Goal: Information Seeking & Learning: Learn about a topic

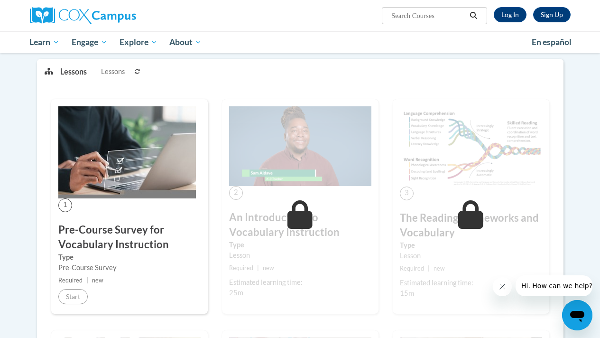
scroll to position [117, 0]
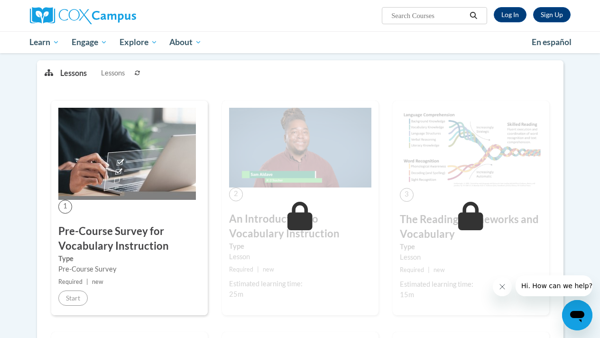
click at [76, 243] on h3 "Pre-Course Survey for Vocabulary Instruction" at bounding box center [129, 238] width 142 height 29
click at [510, 16] on link "Log In" at bounding box center [510, 14] width 33 height 15
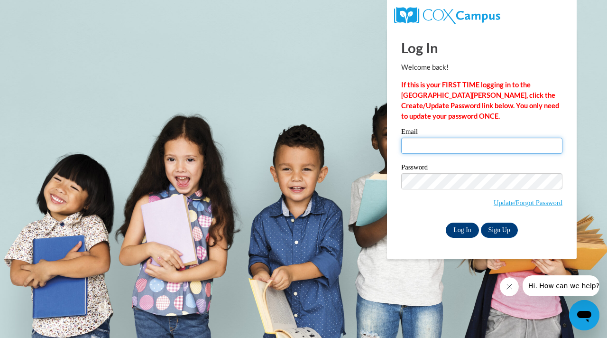
type input "zxlchat@hotmail.com"
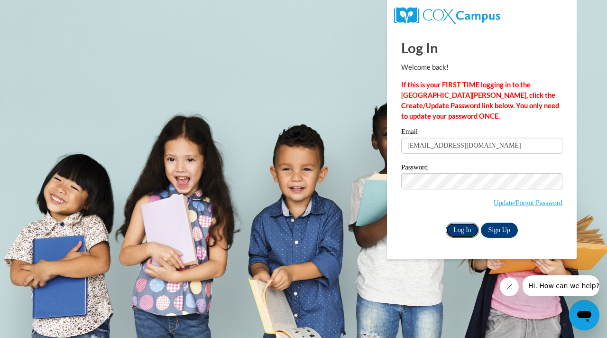
click at [463, 231] on input "Log In" at bounding box center [462, 230] width 33 height 15
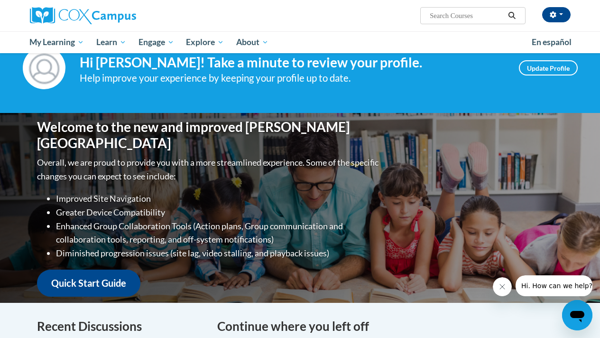
scroll to position [28, 0]
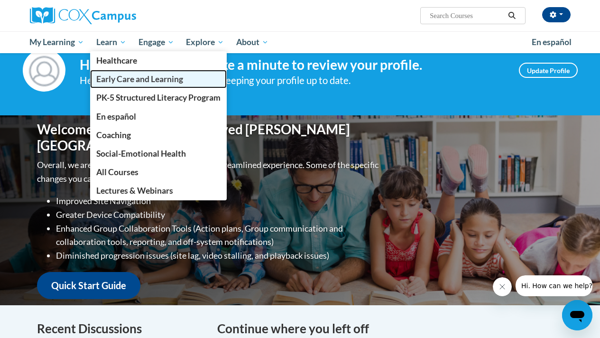
click at [135, 83] on span "Early Care and Learning" at bounding box center [139, 79] width 87 height 10
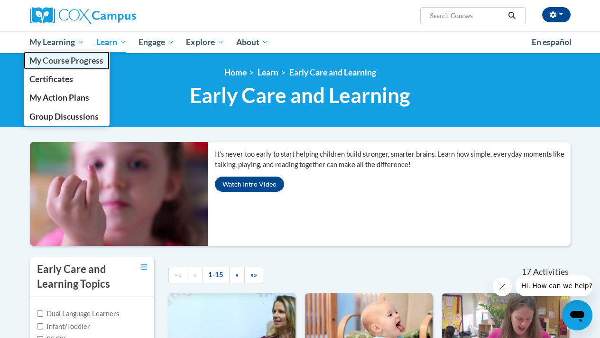
click at [65, 63] on span "My Course Progress" at bounding box center [66, 61] width 74 height 10
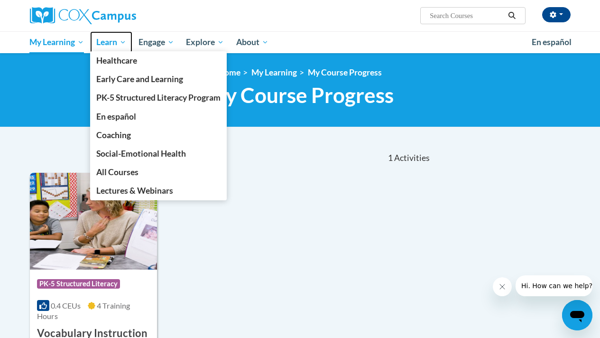
click at [107, 40] on span "Learn" at bounding box center [111, 42] width 30 height 11
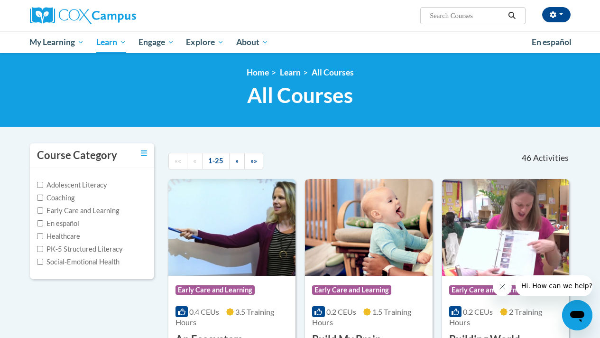
click at [310, 20] on div "Lei Zhang (Asia/Shanghai UTC+08:00) My Profile Inbox My Transcripts Log Out Sea…" at bounding box center [393, 12] width 370 height 24
click at [335, 11] on div "Lei Zhang (Asia/Shanghai UTC+08:00) My Profile Inbox My Transcripts Log Out Sea…" at bounding box center [393, 12] width 370 height 24
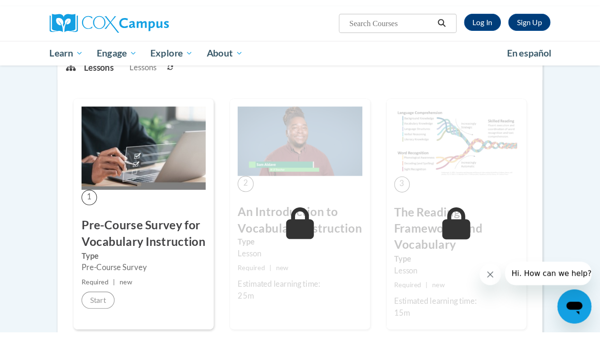
scroll to position [132, 0]
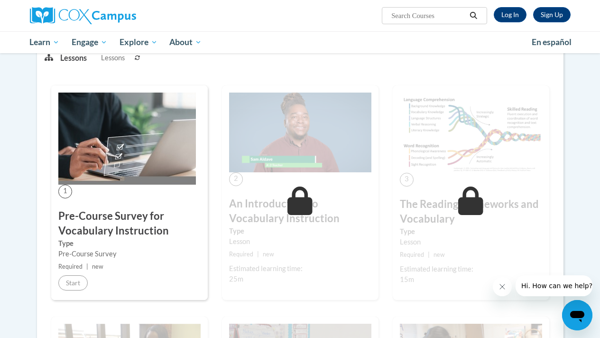
click at [101, 223] on h3 "Pre-Course Survey for Vocabulary Instruction" at bounding box center [129, 223] width 142 height 29
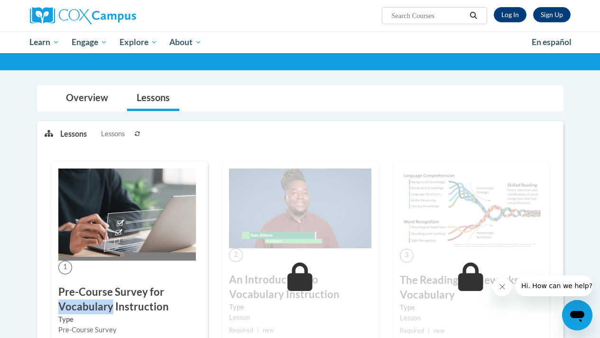
scroll to position [0, 0]
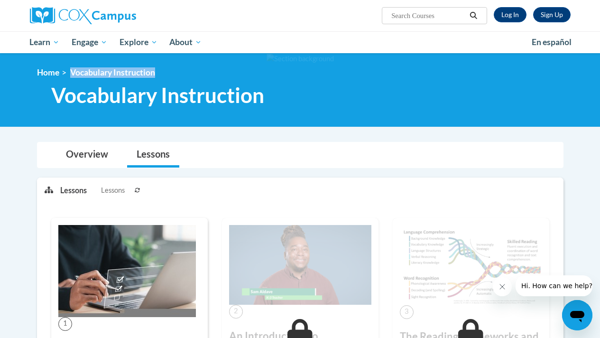
drag, startPoint x: 71, startPoint y: 71, endPoint x: 161, endPoint y: 79, distance: 91.0
click at [161, 79] on div "<en>Home</en><fr>Accueil</fr><de>Zuhause</de><it>Casa</it><es>Casa</es><pt>Casa…" at bounding box center [300, 89] width 555 height 45
copy span "Vocabulary Instruction"
click at [504, 19] on link "Log In" at bounding box center [510, 14] width 33 height 15
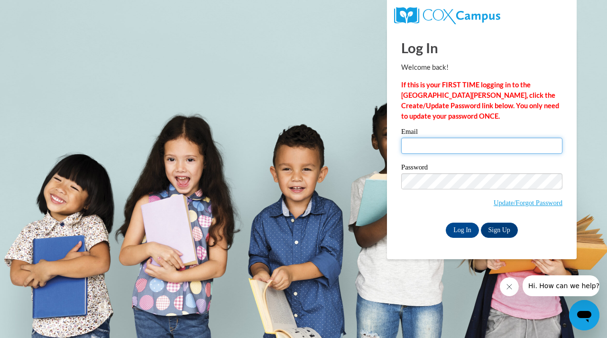
type input "[EMAIL_ADDRESS][DOMAIN_NAME]"
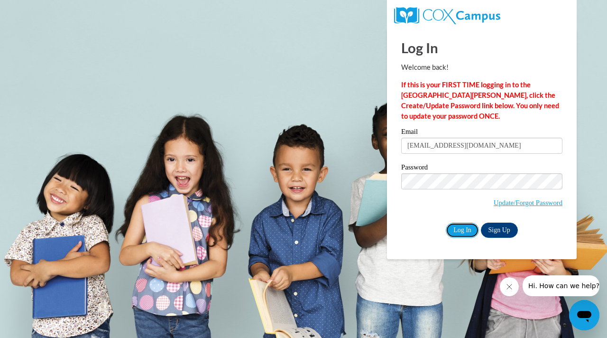
click at [463, 233] on input "Log In" at bounding box center [462, 230] width 33 height 15
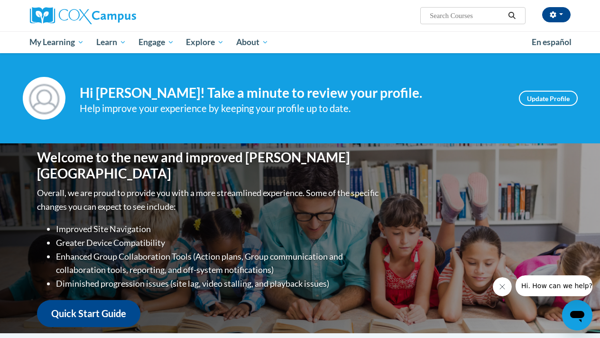
click at [439, 14] on input "Search..." at bounding box center [467, 15] width 76 height 11
paste input "Vocabulary Instruction"
type input "Vocabulary Instruction"
click at [511, 15] on icon "Search" at bounding box center [512, 15] width 9 height 7
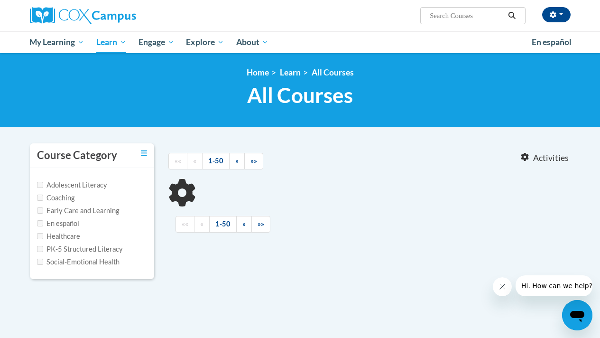
type input "Vocabulary Instruction"
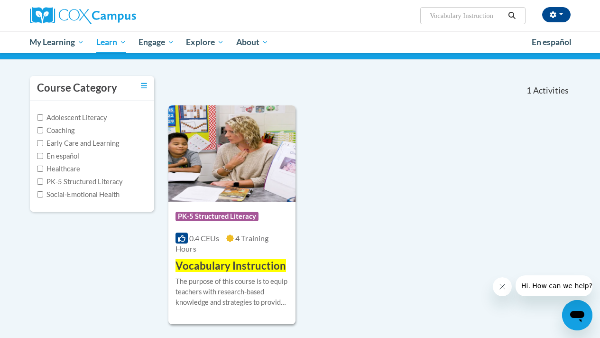
scroll to position [65, 0]
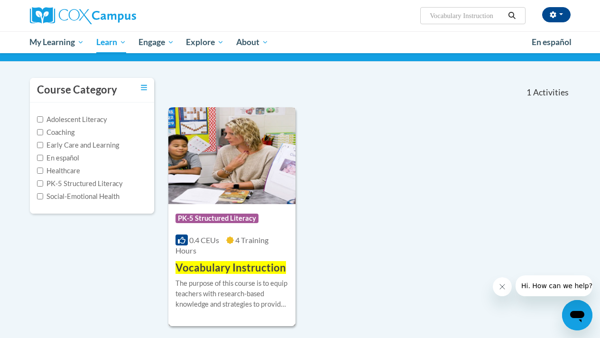
click at [234, 218] on span "PK-5 Structured Literacy" at bounding box center [217, 218] width 83 height 9
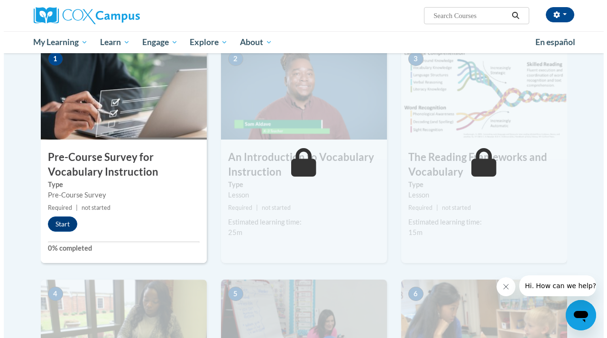
scroll to position [206, 0]
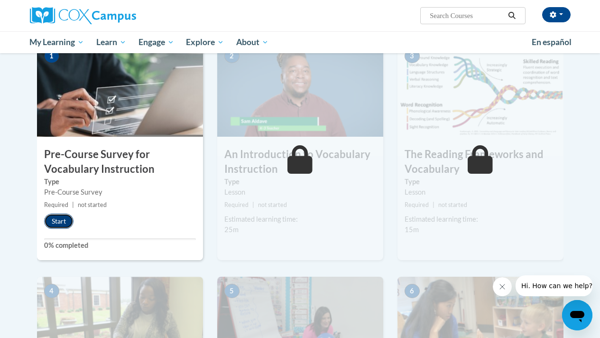
click at [63, 221] on button "Start" at bounding box center [58, 221] width 29 height 15
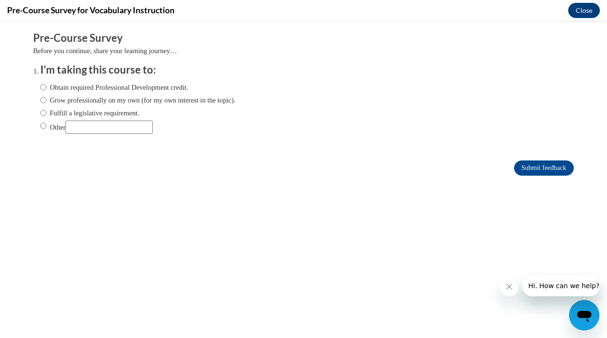
scroll to position [0, 0]
click at [40, 101] on input "Grow professionally on my own (for my own interest in the topic)." at bounding box center [43, 100] width 6 height 10
radio input "true"
click at [542, 166] on input "Submit feedback" at bounding box center [544, 167] width 60 height 15
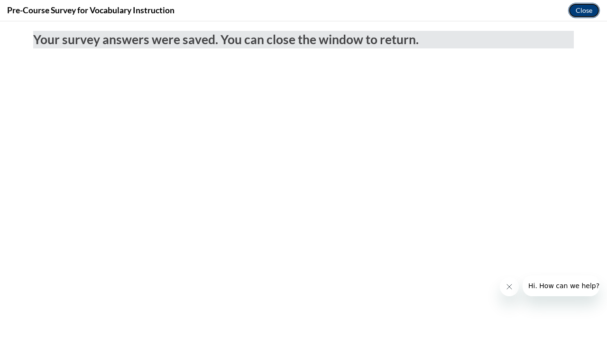
click at [587, 9] on button "Close" at bounding box center [584, 10] width 32 height 15
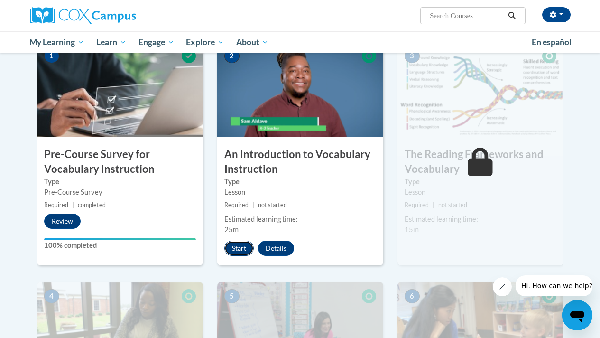
click at [239, 249] on button "Start" at bounding box center [238, 248] width 29 height 15
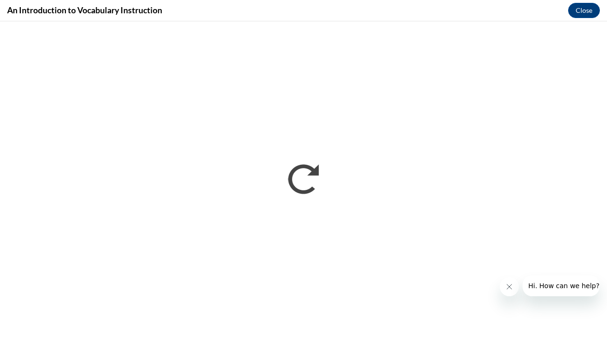
click at [508, 291] on button "关闭来自公司的消息" at bounding box center [509, 286] width 19 height 19
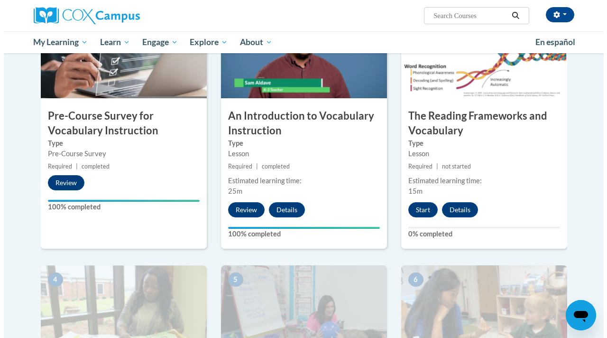
scroll to position [249, 0]
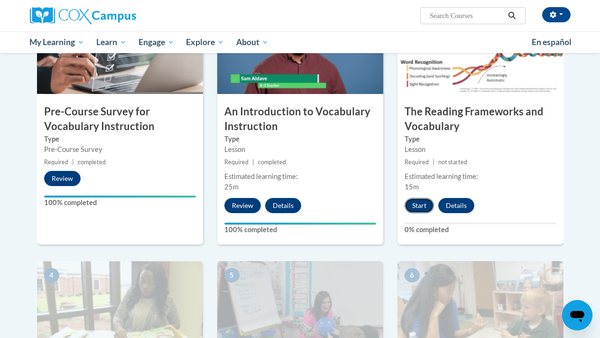
click at [419, 206] on button "Start" at bounding box center [419, 205] width 29 height 15
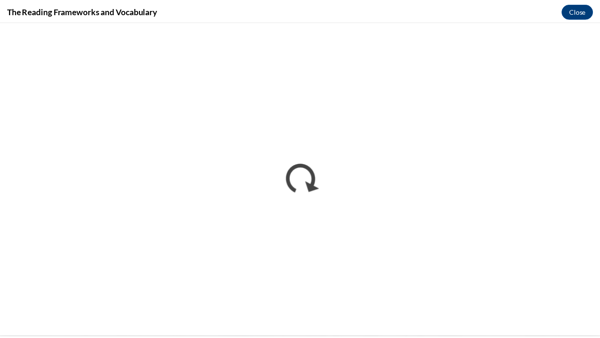
scroll to position [0, 0]
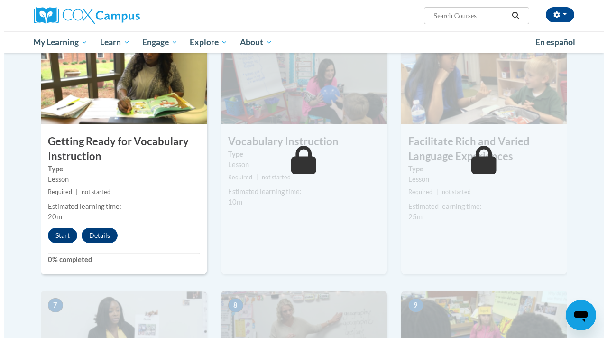
scroll to position [482, 0]
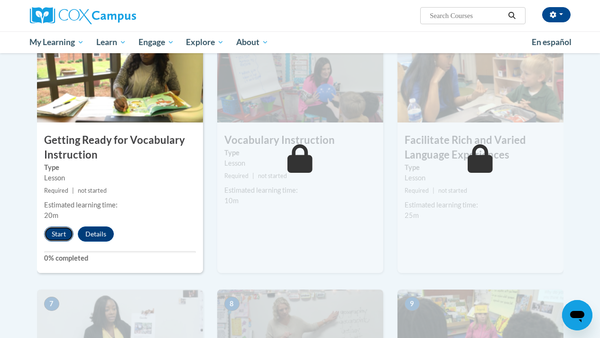
click at [58, 234] on button "Start" at bounding box center [58, 233] width 29 height 15
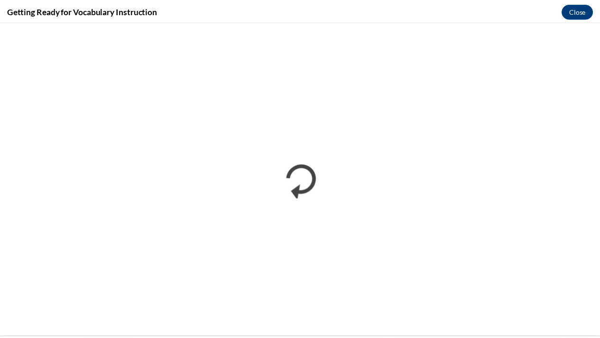
scroll to position [0, 0]
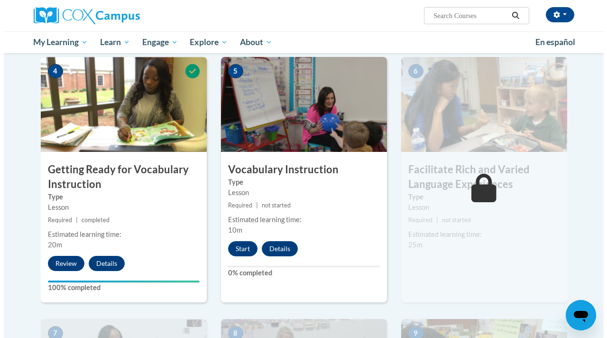
scroll to position [455, 0]
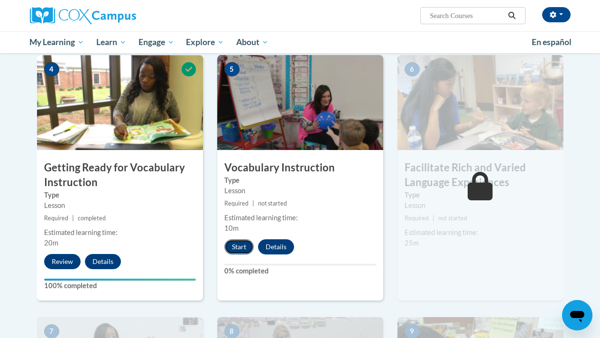
click at [243, 244] on button "Start" at bounding box center [238, 246] width 29 height 15
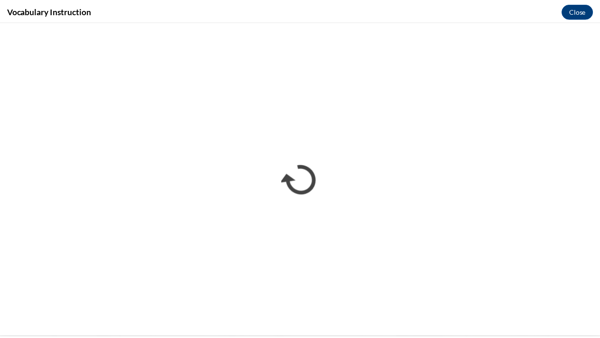
scroll to position [0, 0]
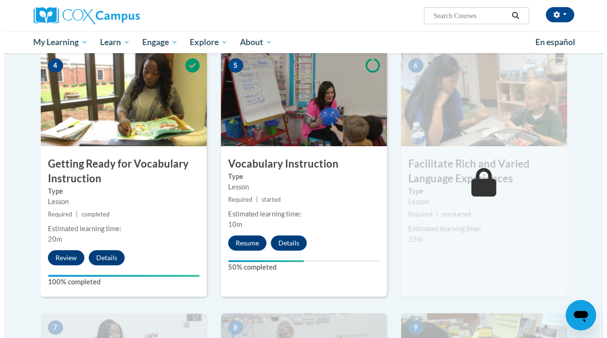
scroll to position [457, 0]
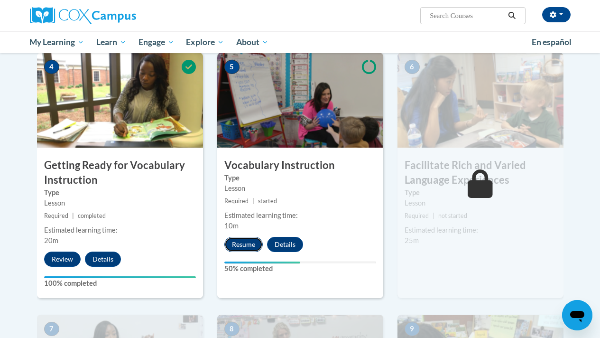
click at [244, 244] on button "Resume" at bounding box center [243, 244] width 38 height 15
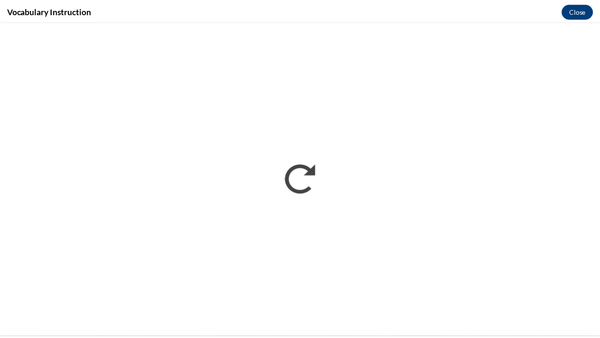
scroll to position [0, 0]
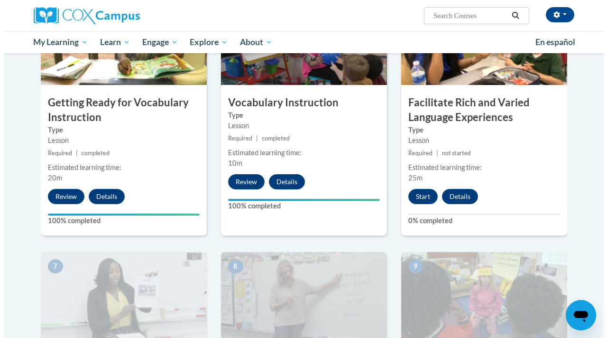
scroll to position [511, 0]
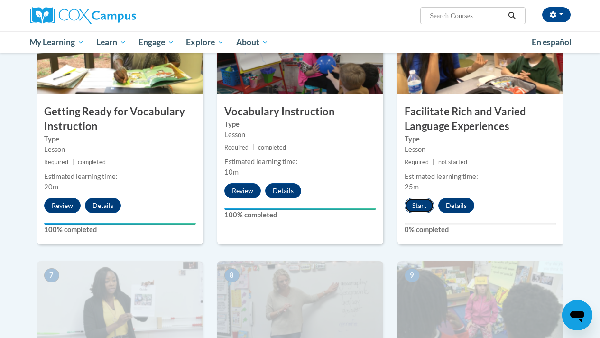
click at [418, 204] on button "Start" at bounding box center [419, 205] width 29 height 15
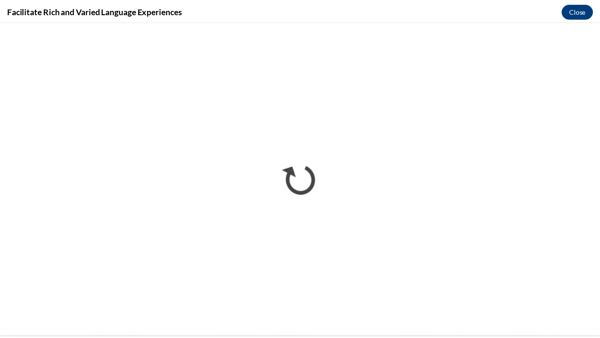
scroll to position [0, 0]
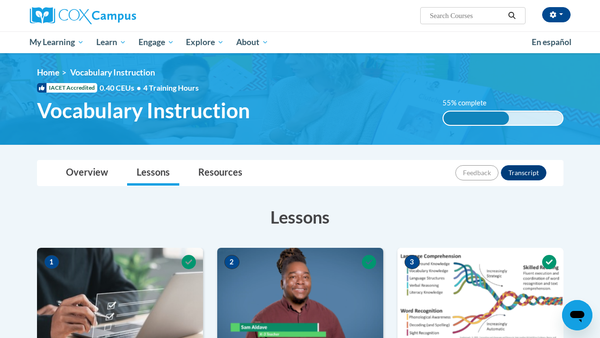
click at [582, 21] on div "[PERSON_NAME] ([GEOGRAPHIC_DATA]/[GEOGRAPHIC_DATA] UTC+08:00) My Profile Inbox …" at bounding box center [300, 26] width 600 height 53
click at [591, 12] on div "[PERSON_NAME] ([GEOGRAPHIC_DATA]/[GEOGRAPHIC_DATA] UTC+08:00) My Profile Inbox …" at bounding box center [300, 26] width 600 height 53
